Goal: Task Accomplishment & Management: Complete application form

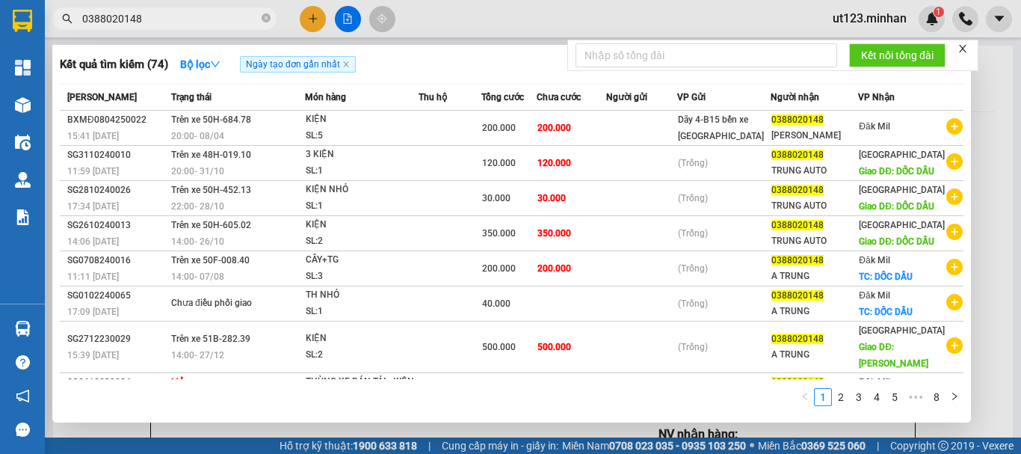
click at [306, 24] on div at bounding box center [510, 227] width 1021 height 454
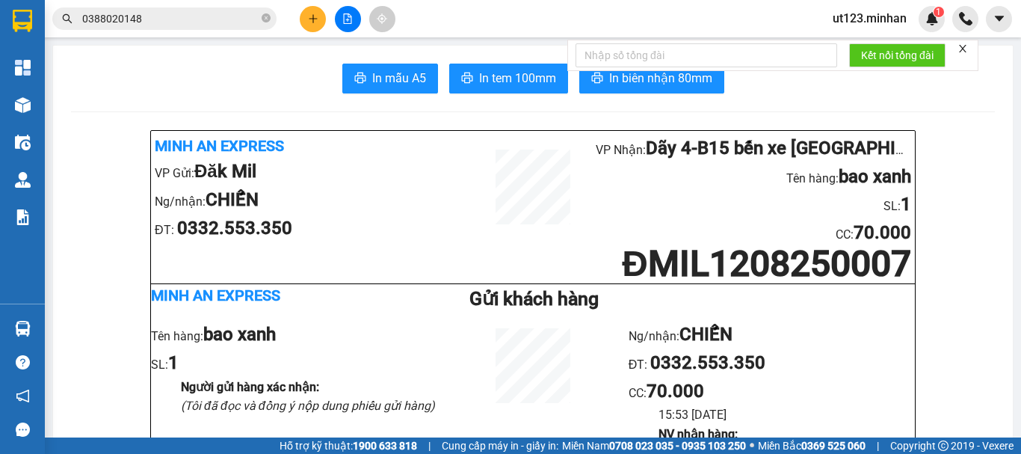
click at [309, 21] on icon "plus" at bounding box center [313, 18] width 10 height 10
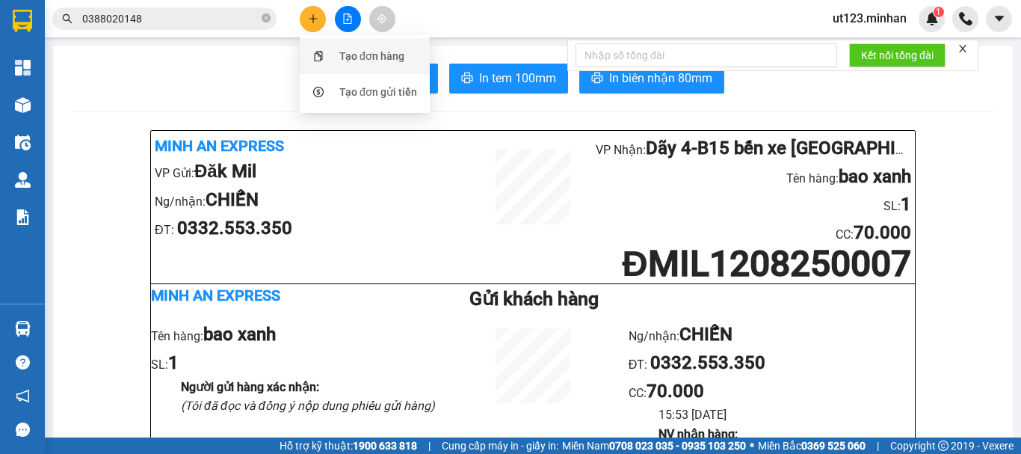
click at [368, 61] on div "Tạo đơn hàng" at bounding box center [371, 56] width 65 height 16
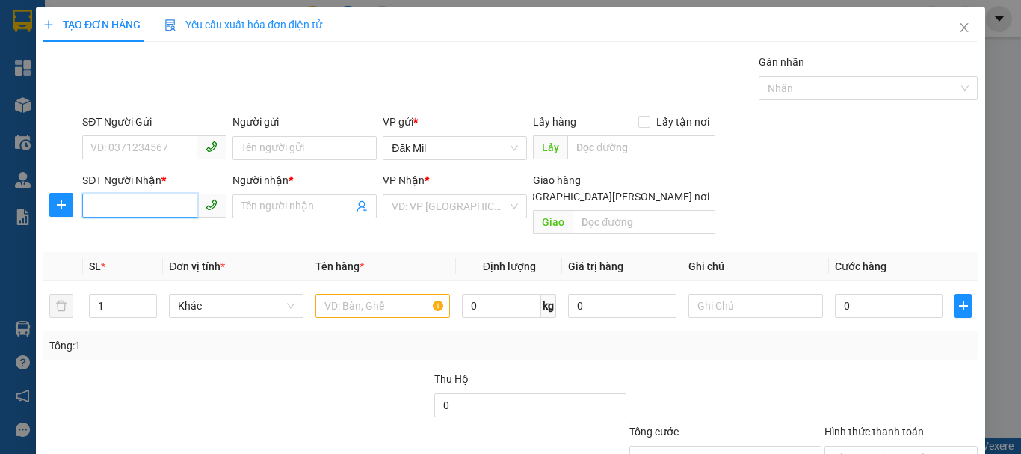
click at [161, 210] on input "SĐT Người Nhận *" at bounding box center [139, 206] width 115 height 24
type input "0908702207"
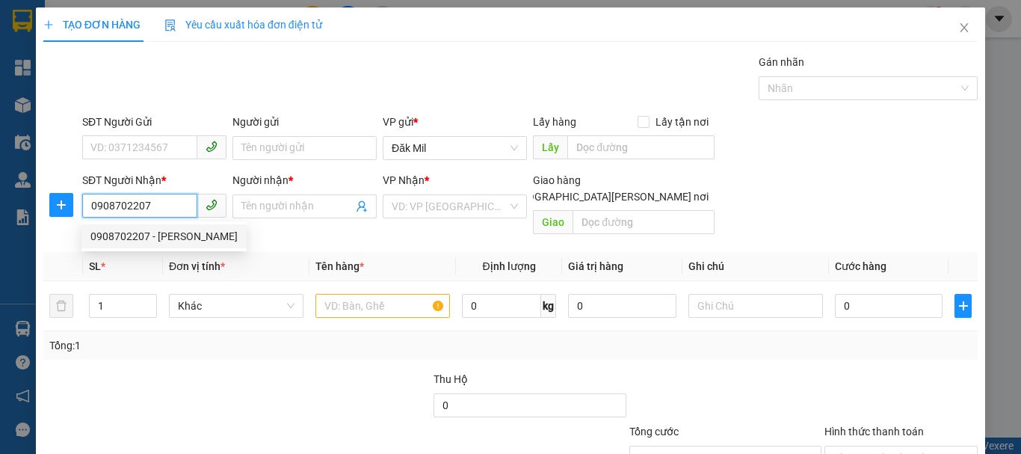
click at [188, 243] on div "0908702207 - [PERSON_NAME]" at bounding box center [163, 236] width 147 height 16
type input "HỒNG CHÂU"
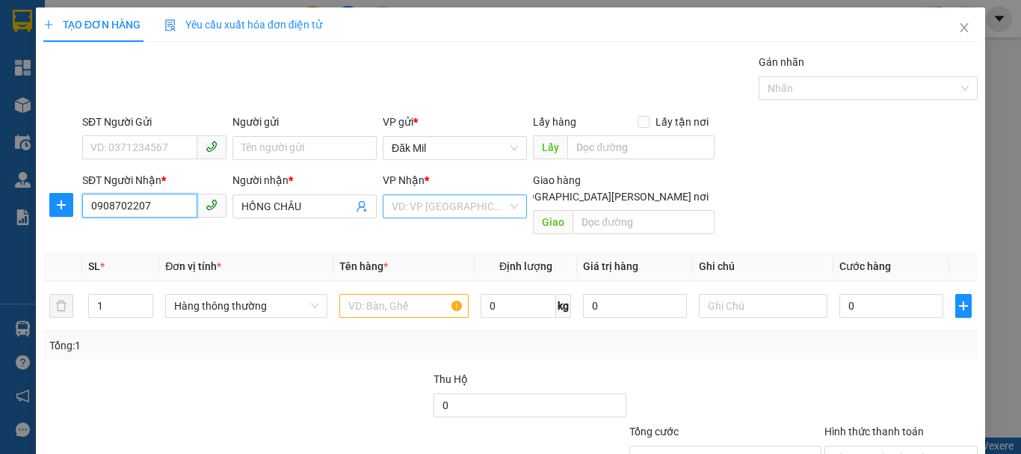
type input "0908702207"
click at [430, 212] on input "search" at bounding box center [450, 206] width 116 height 22
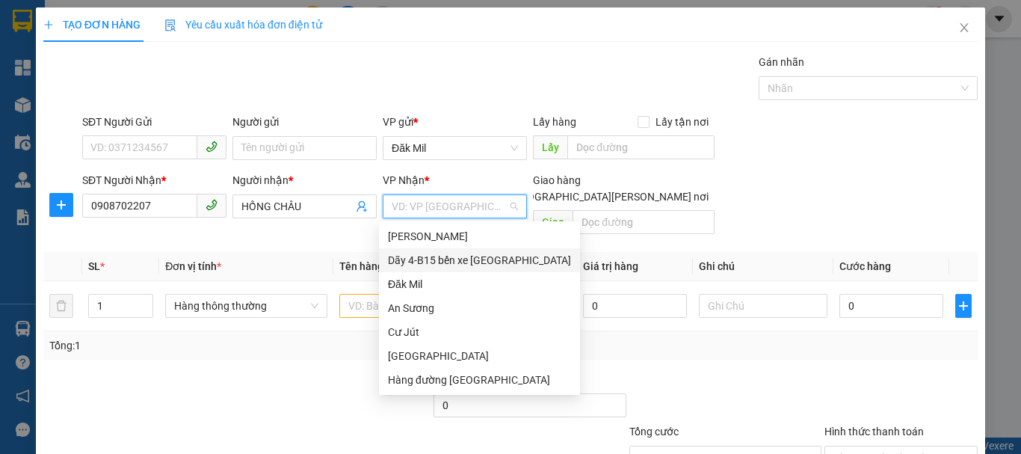
click at [443, 257] on div "Dãy 4-B15 bến xe [GEOGRAPHIC_DATA]" at bounding box center [479, 260] width 183 height 16
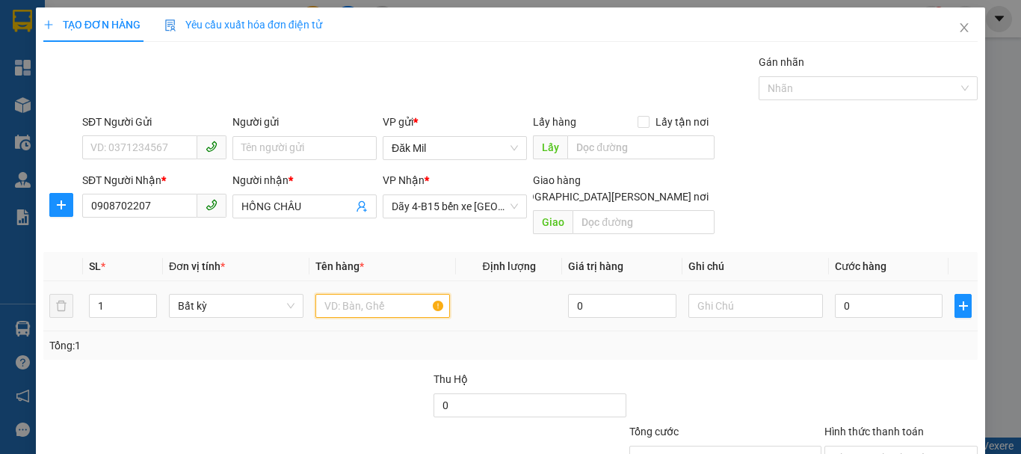
click at [391, 294] on input "text" at bounding box center [382, 306] width 135 height 24
type input "bao"
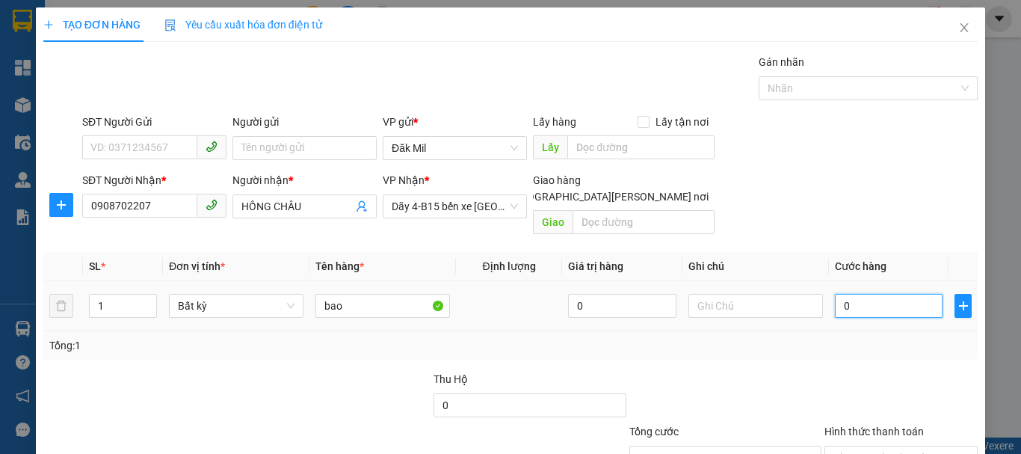
click at [867, 294] on input "0" at bounding box center [889, 306] width 108 height 24
type input "5"
type input "50"
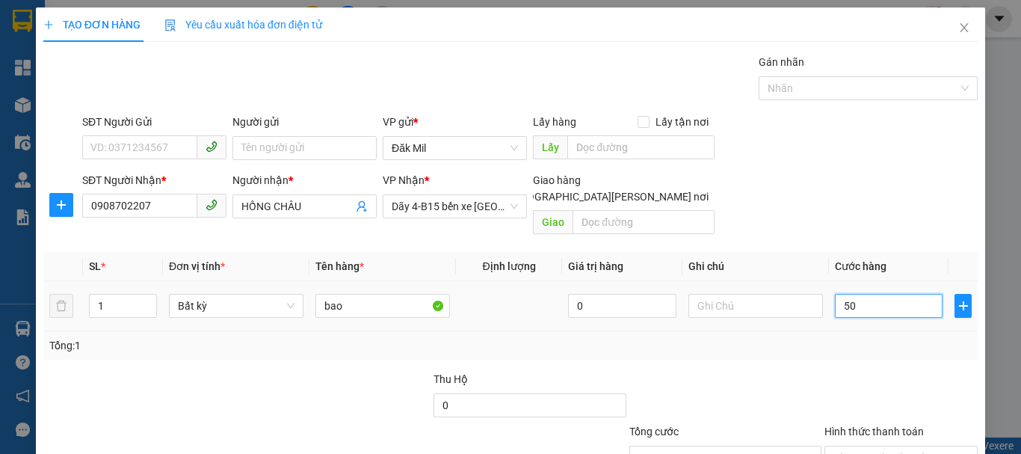
type input "50"
click at [911, 445] on div "Chọn HT Thanh Toán" at bounding box center [900, 457] width 153 height 24
type input "50.000"
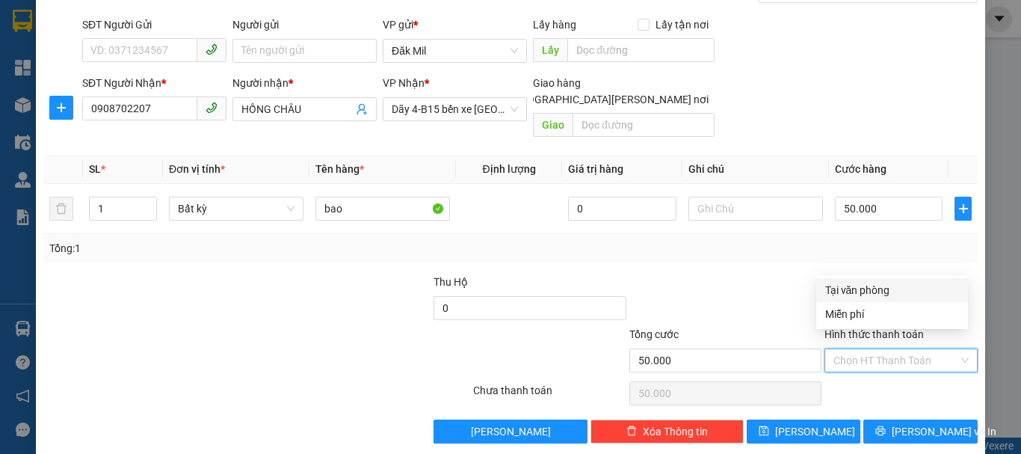
scroll to position [99, 0]
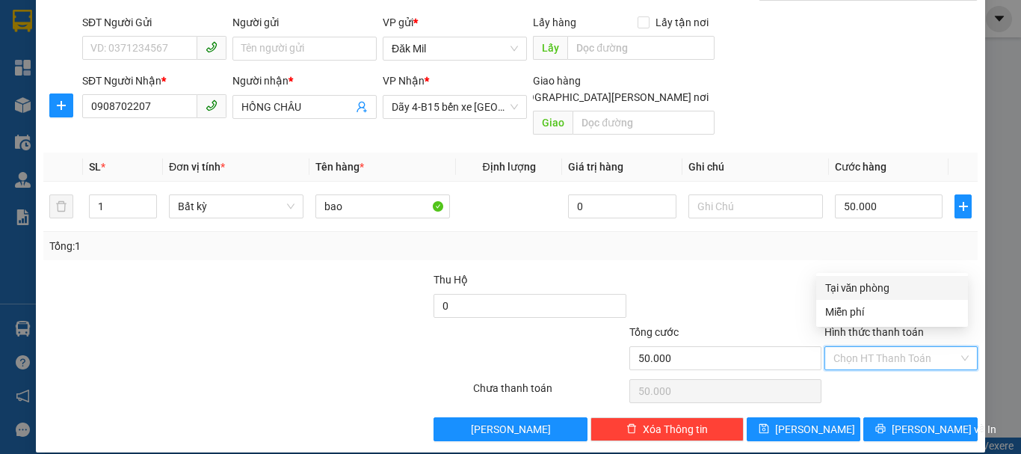
drag, startPoint x: 916, startPoint y: 285, endPoint x: 927, endPoint y: 320, distance: 36.2
click at [917, 286] on div "Tại văn phòng" at bounding box center [892, 288] width 134 height 16
type input "0"
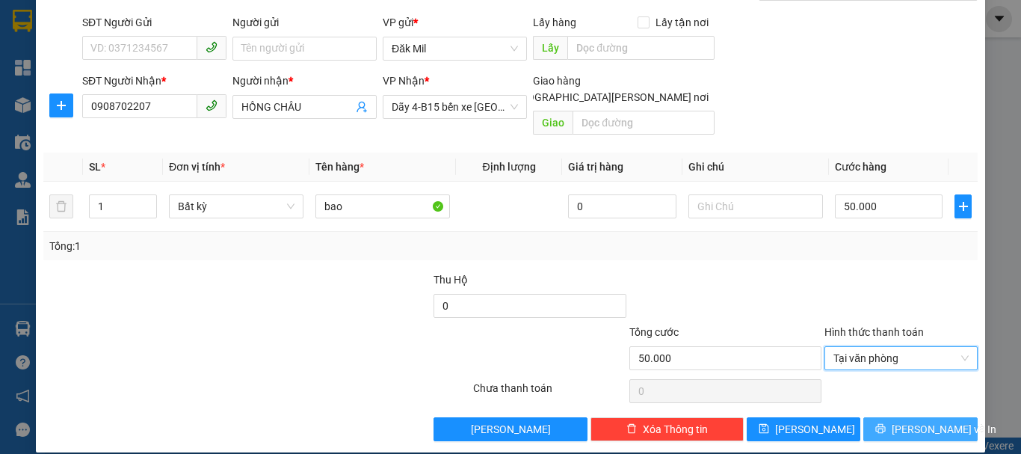
click at [919, 421] on span "[PERSON_NAME] và In" at bounding box center [944, 429] width 105 height 16
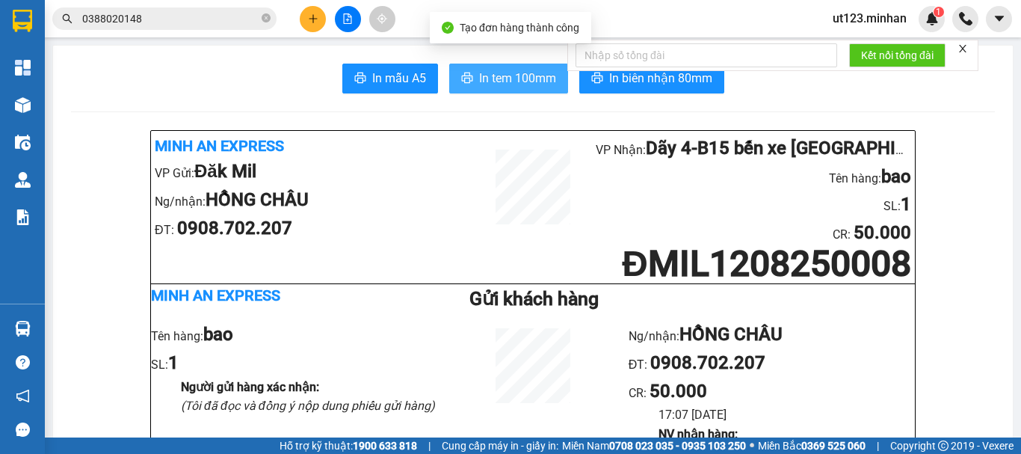
click at [514, 89] on button "In tem 100mm" at bounding box center [508, 79] width 119 height 30
